Goal: Ask a question: Ask a question

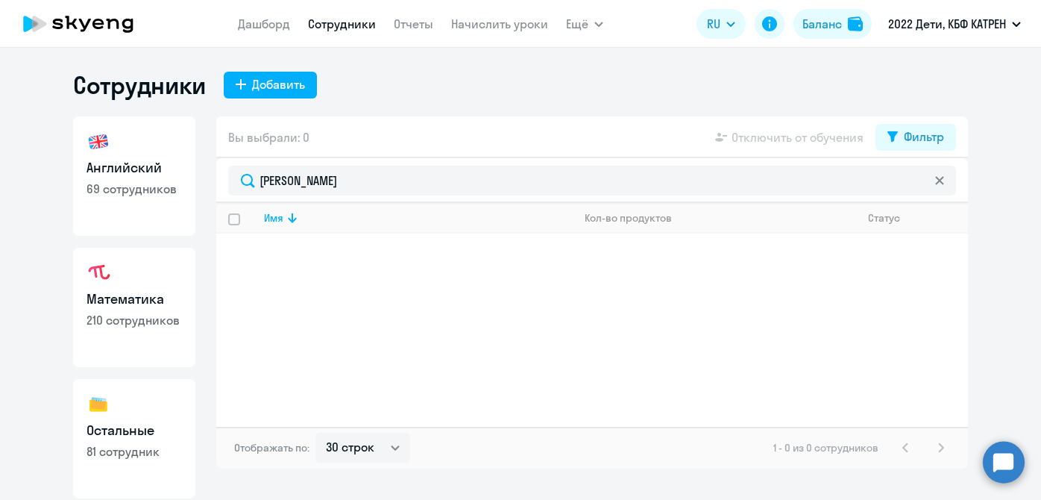
select select "30"
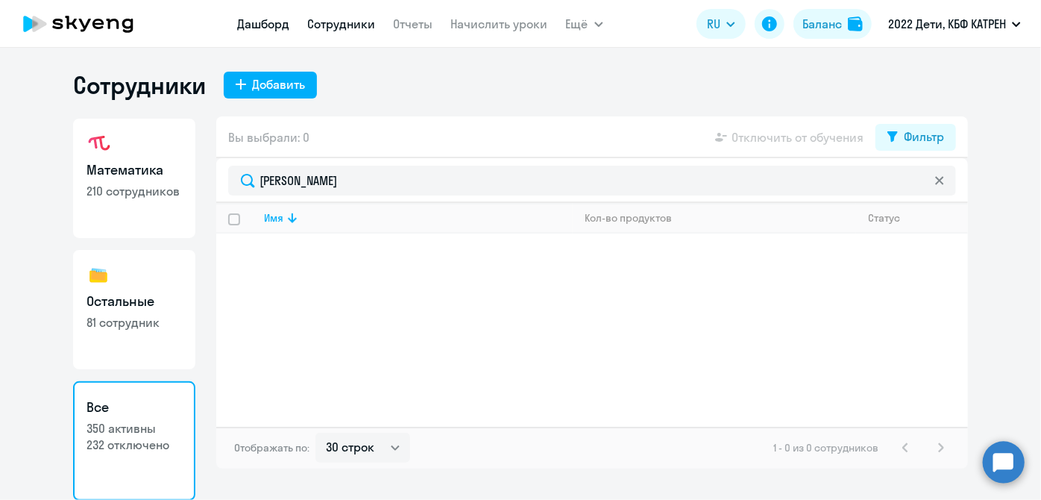
click at [246, 25] on link "Дашборд" at bounding box center [264, 23] width 52 height 15
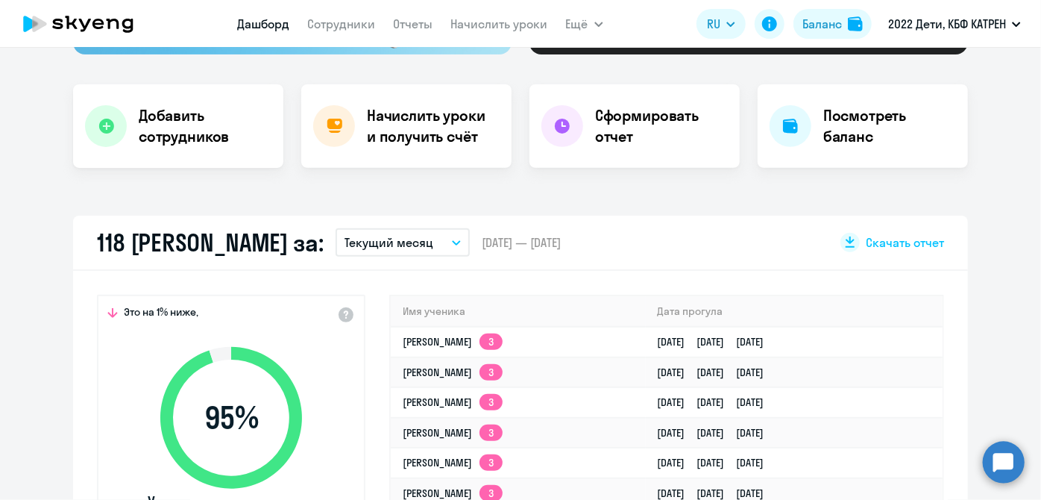
scroll to position [339, 0]
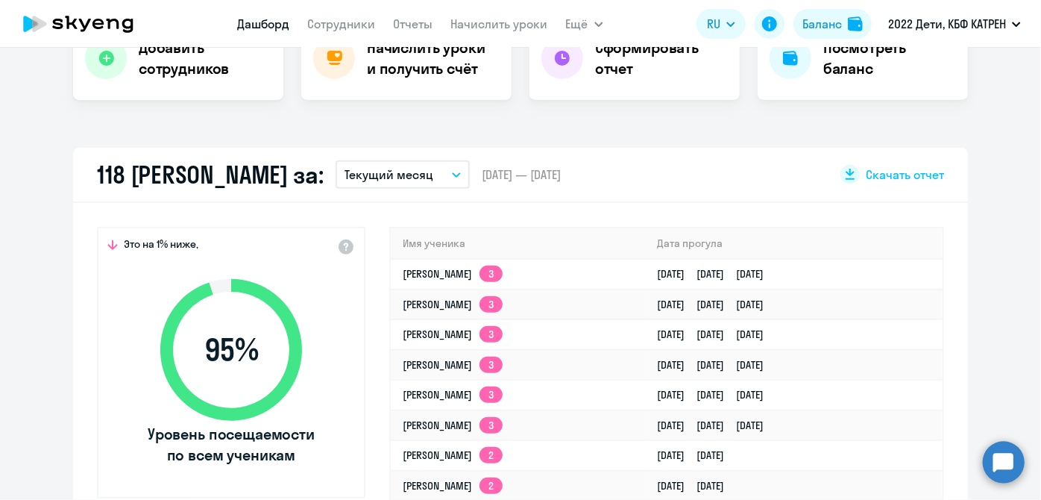
select select "30"
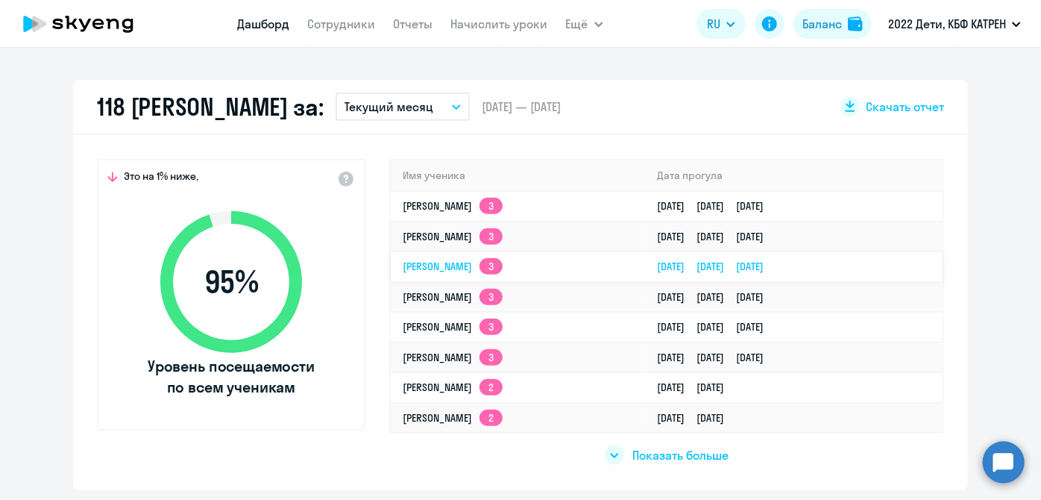
click at [497, 262] on link "[PERSON_NAME] 3" at bounding box center [453, 265] width 100 height 13
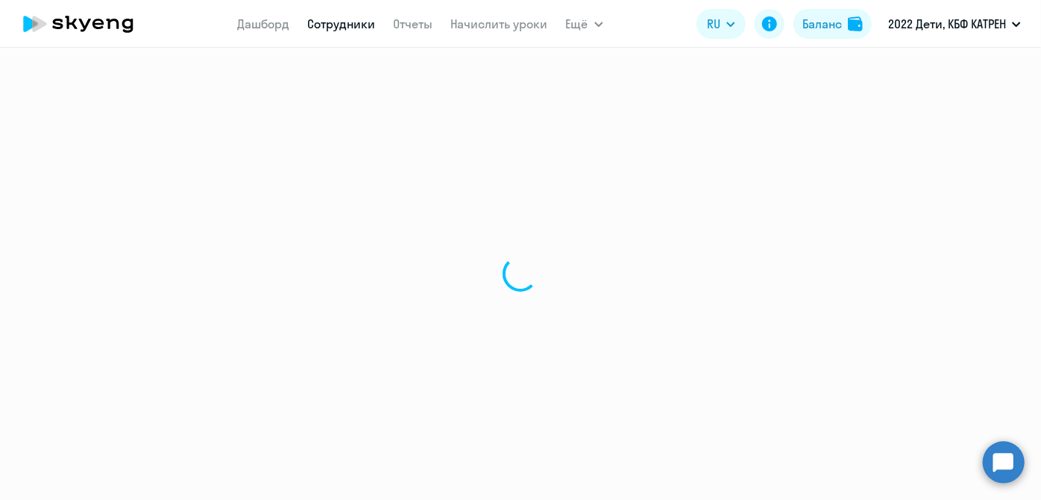
select select "math"
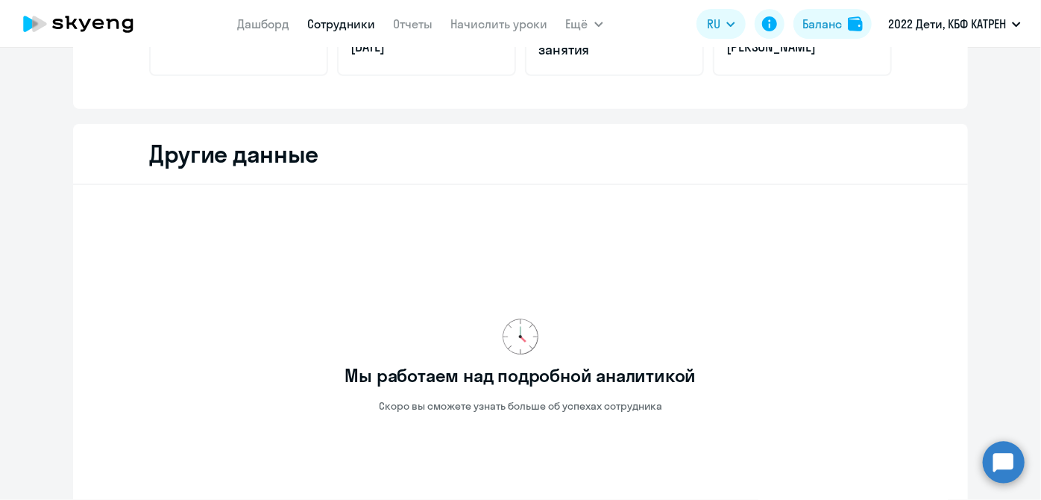
scroll to position [338, 0]
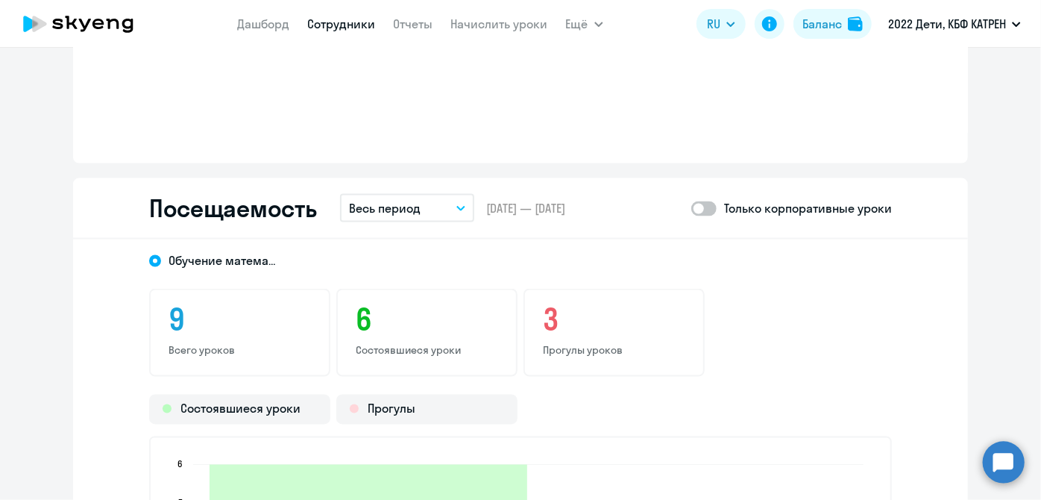
scroll to position [1151, 0]
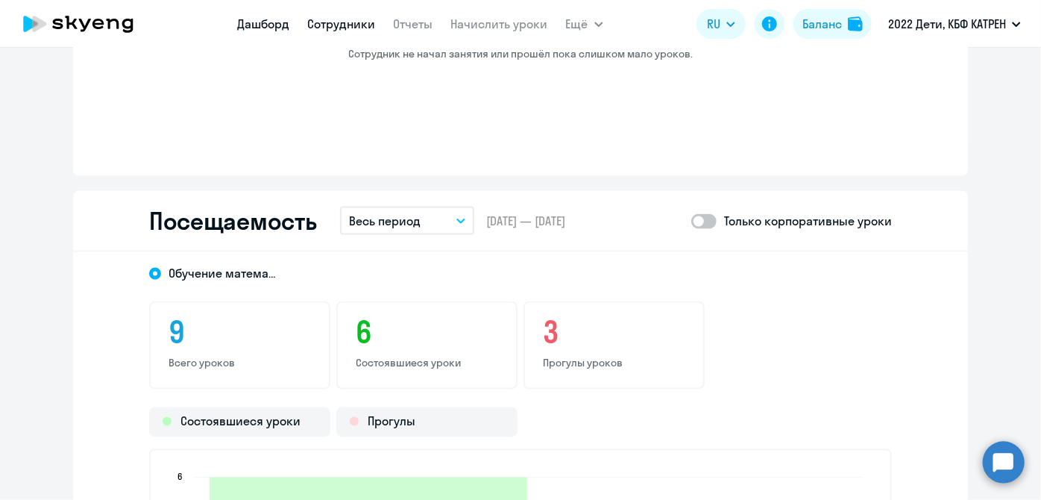
click at [247, 18] on link "Дашборд" at bounding box center [264, 23] width 52 height 15
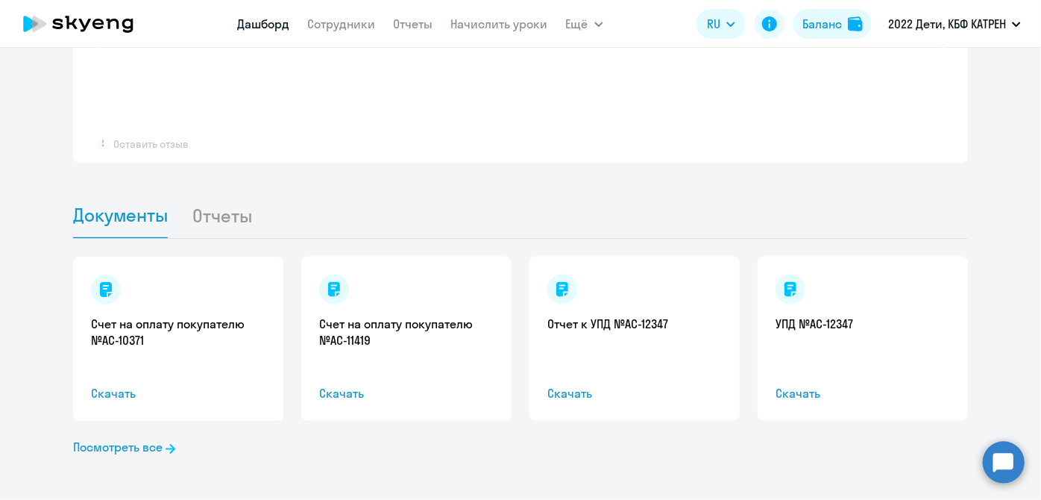
scroll to position [1238, 0]
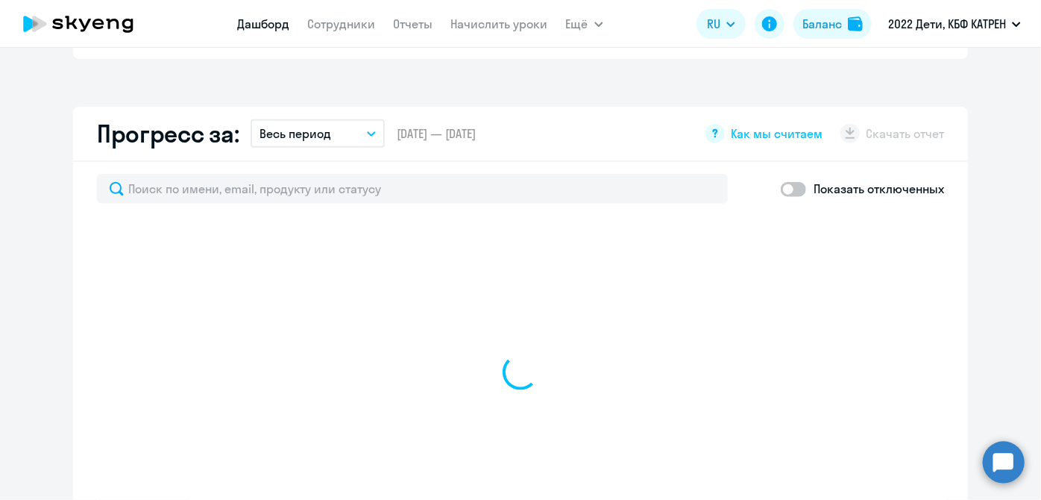
select select "30"
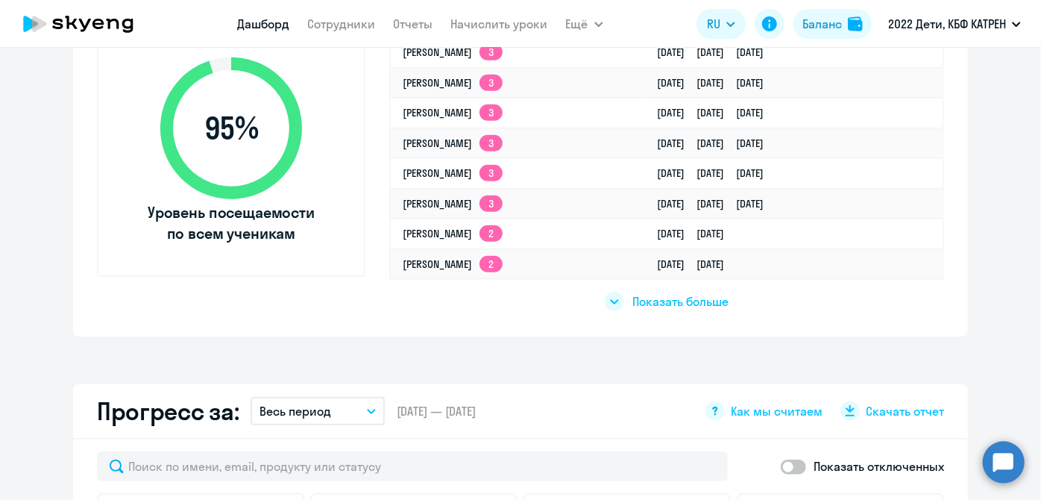
scroll to position [492, 0]
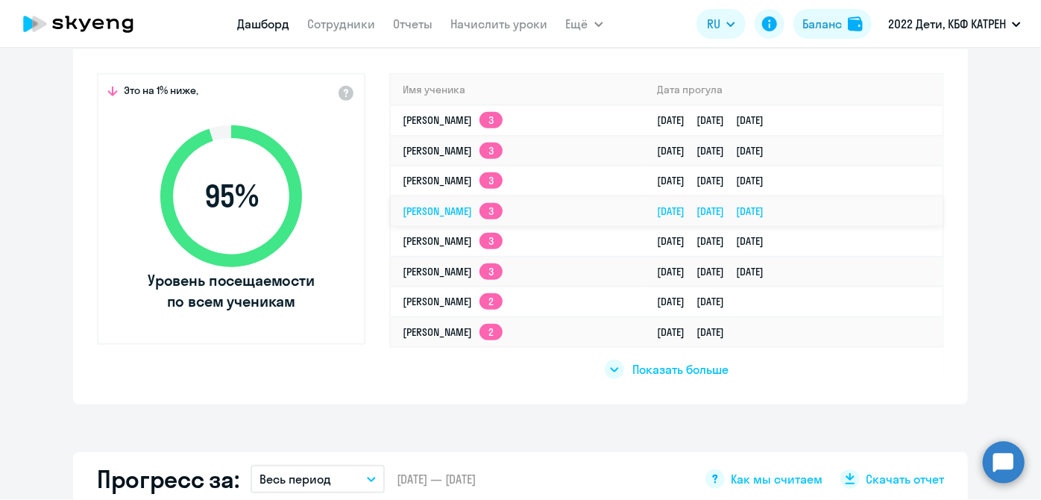
click at [440, 217] on td "[PERSON_NAME] 3" at bounding box center [518, 211] width 255 height 31
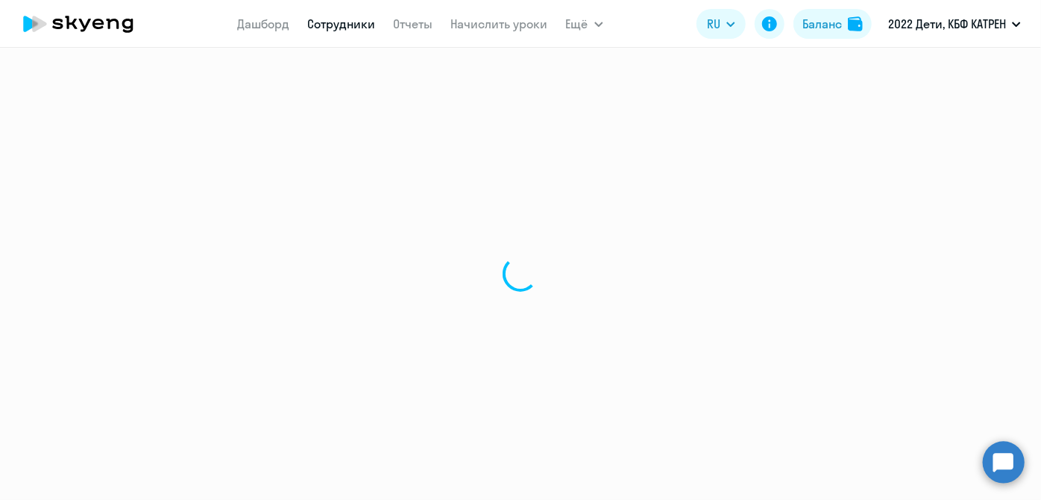
select select "math"
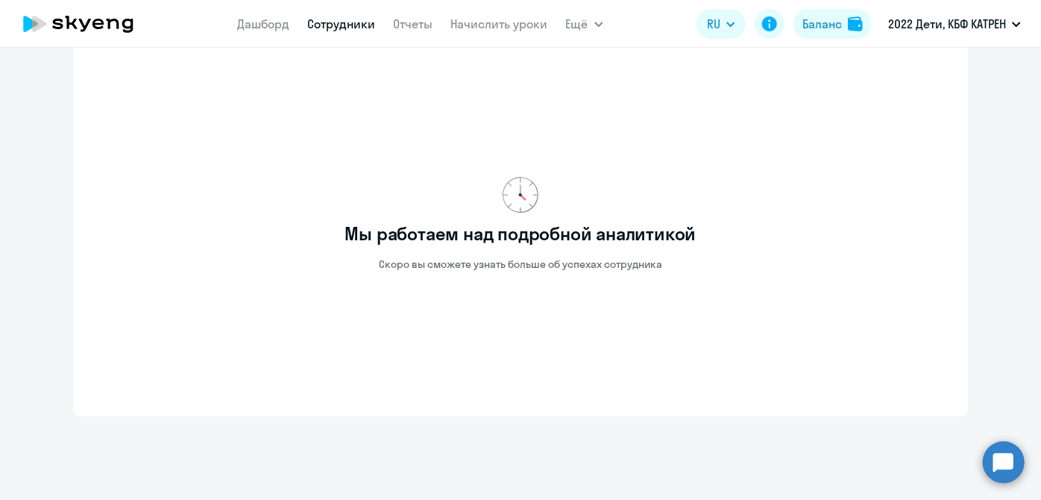
scroll to position [541, 0]
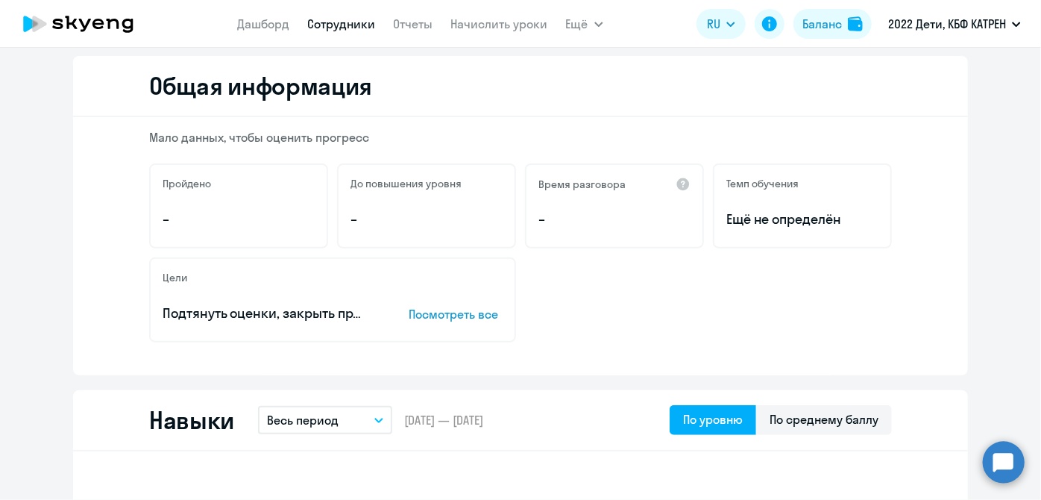
scroll to position [67, 0]
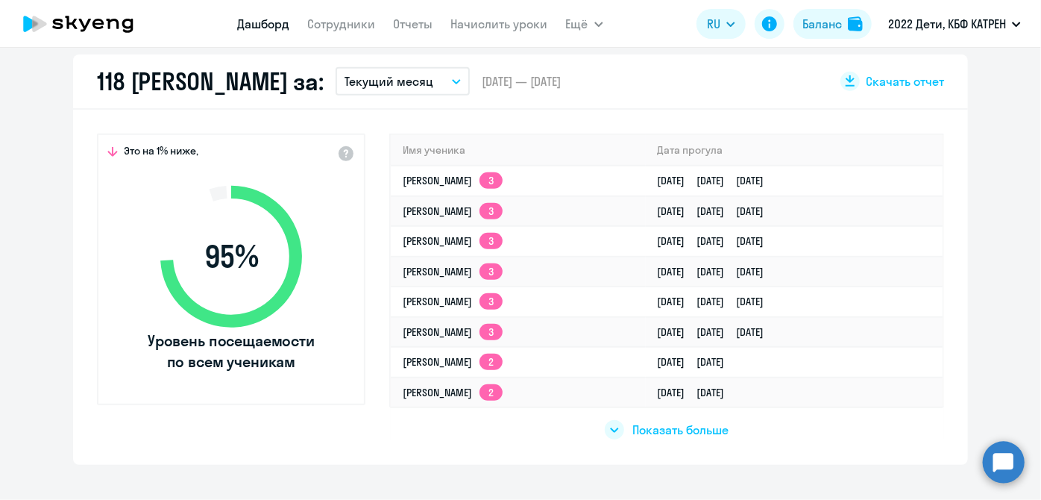
scroll to position [443, 0]
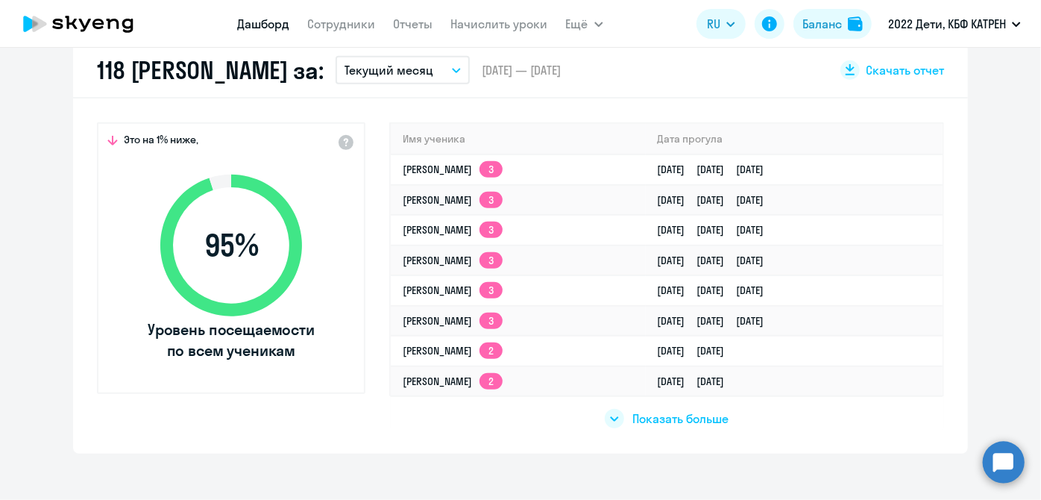
select select "30"
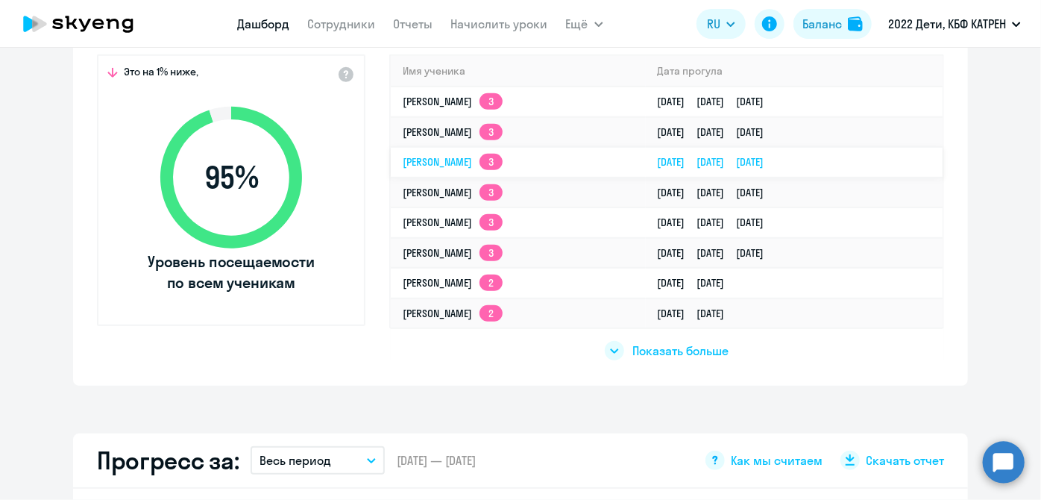
scroll to position [579, 0]
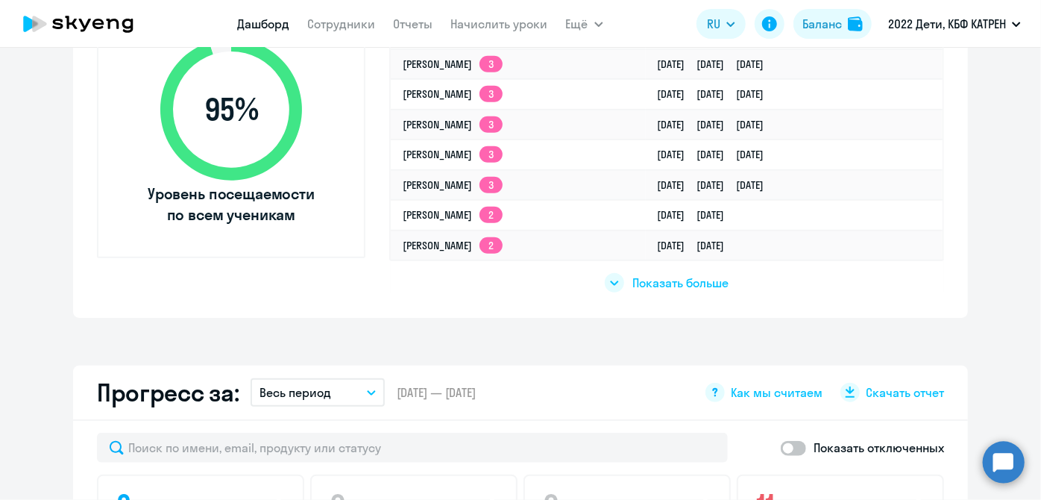
click at [673, 289] on span "Показать больше" at bounding box center [681, 282] width 96 height 16
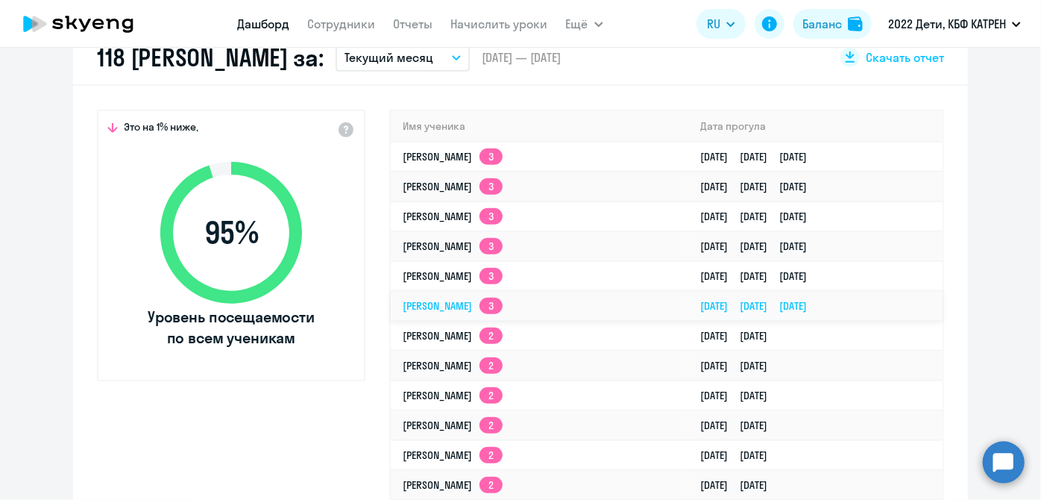
scroll to position [443, 0]
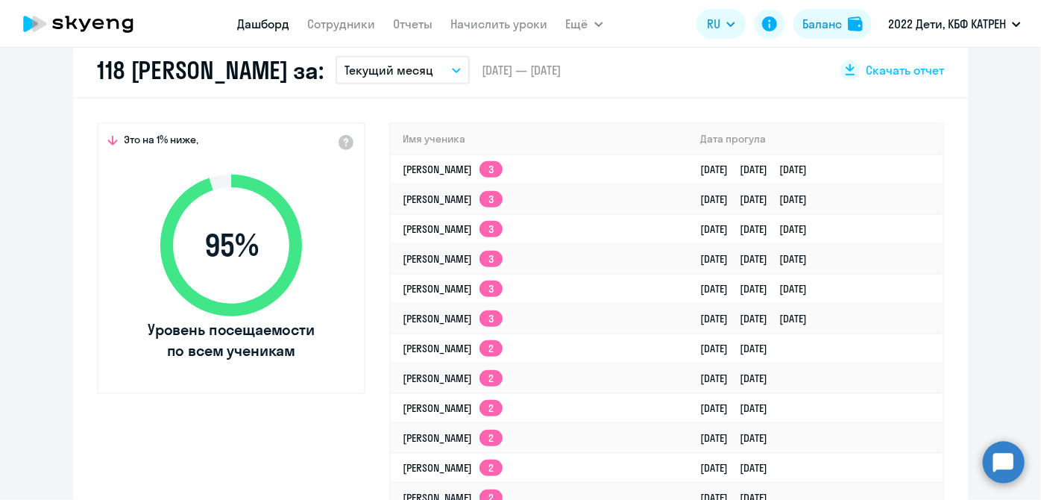
click at [1016, 459] on circle at bounding box center [1004, 462] width 42 height 42
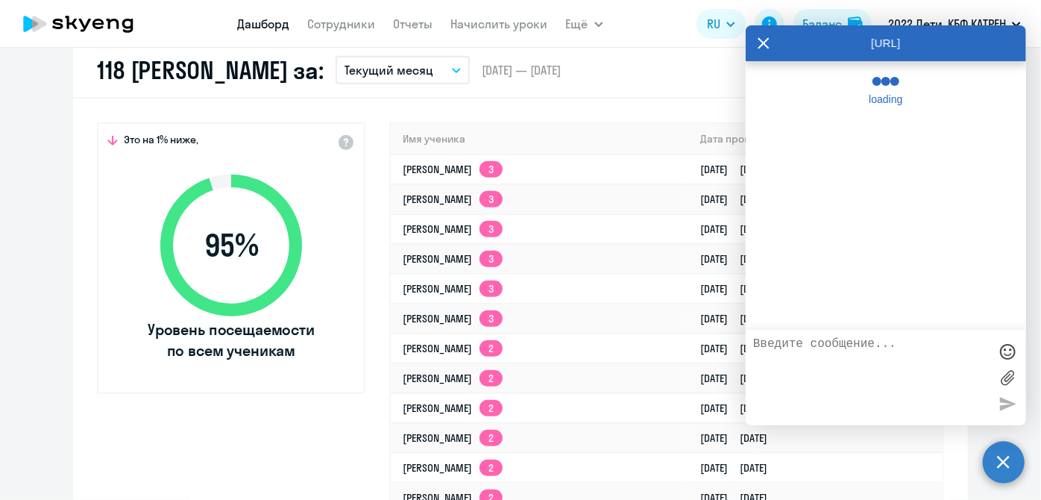
click at [869, 377] on textarea at bounding box center [871, 377] width 236 height 81
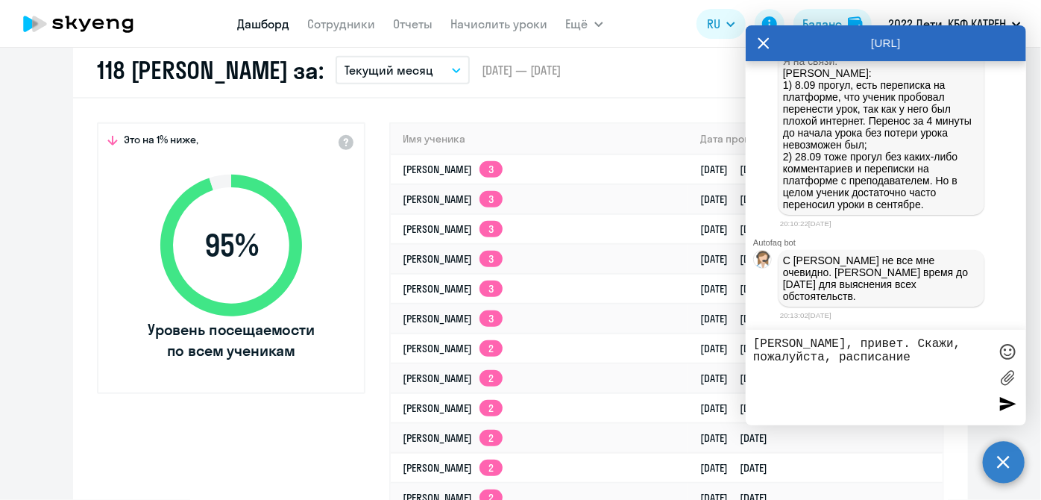
scroll to position [226464, 0]
paste textarea "40627294 [PERSON_NAME]"
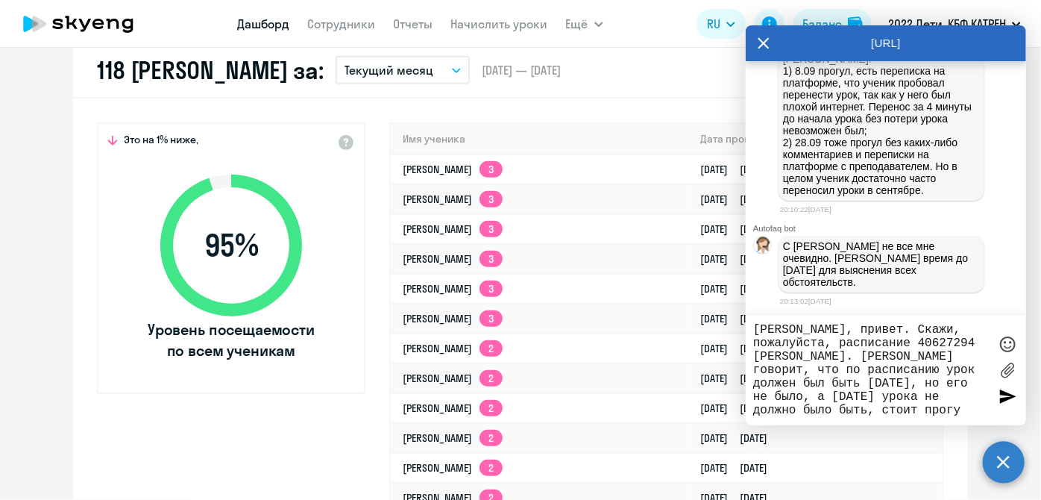
type textarea "[PERSON_NAME], привет. Скажи, пожалуйста, расписание 40627294 [PERSON_NAME]. [P…"
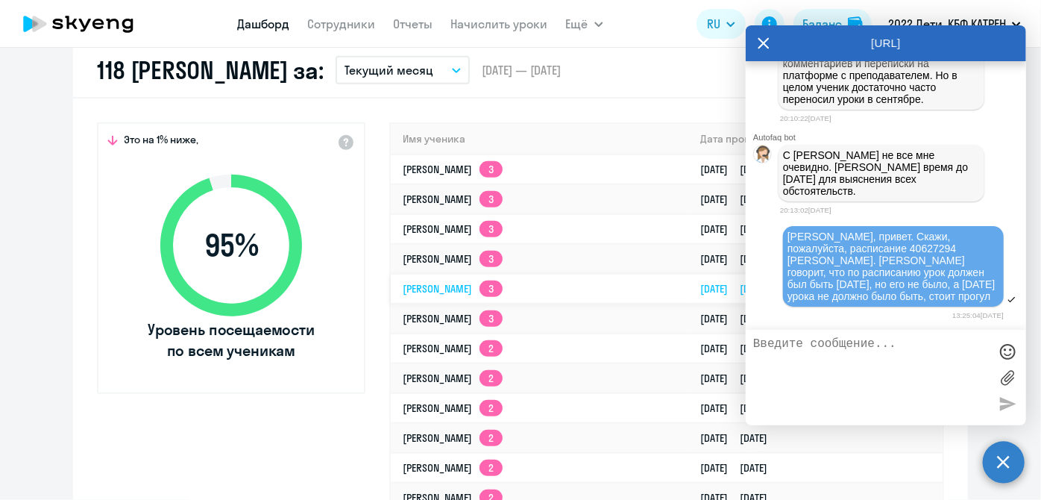
scroll to position [226569, 0]
